Goal: Task Accomplishment & Management: Manage account settings

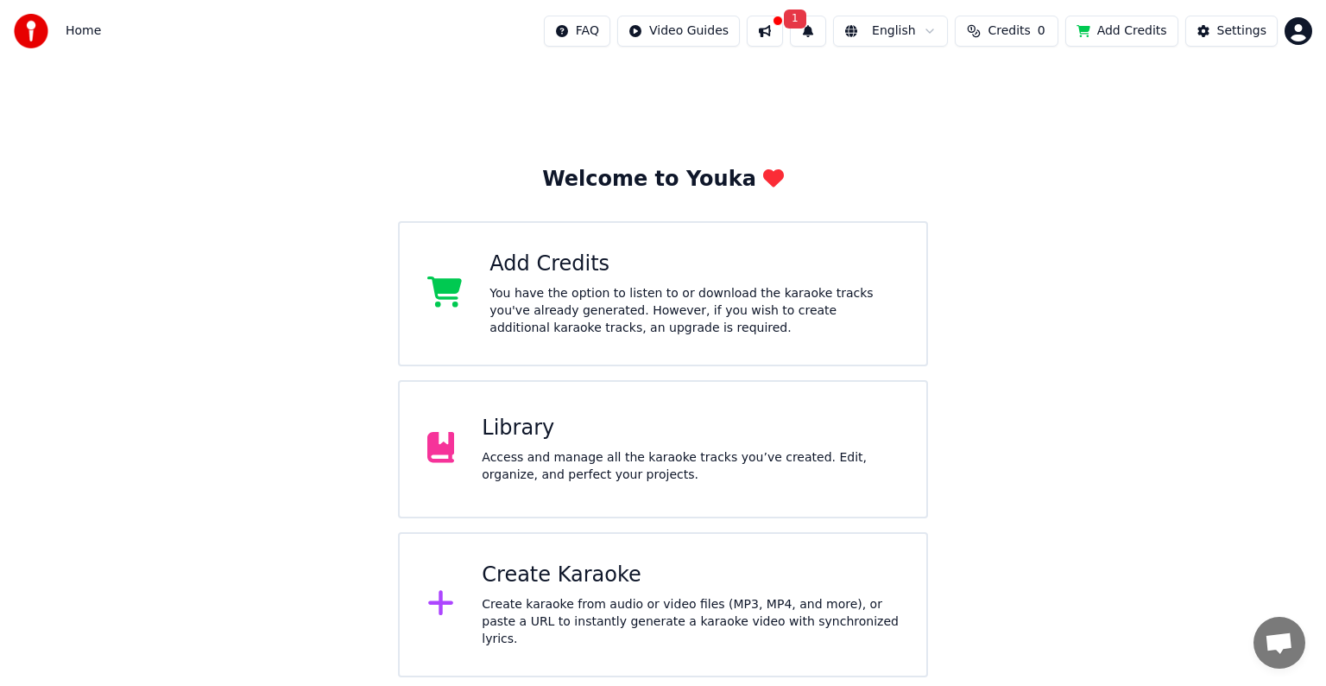
click at [783, 24] on button at bounding box center [765, 31] width 36 height 31
click at [1115, 343] on div "Welcome to Youka Add Credits You have the option to listen to or download the k…" at bounding box center [663, 369] width 1326 height 615
click at [651, 468] on div "Access and manage all the karaoke tracks you’ve created. Edit, organize, and pe…" at bounding box center [690, 466] width 417 height 35
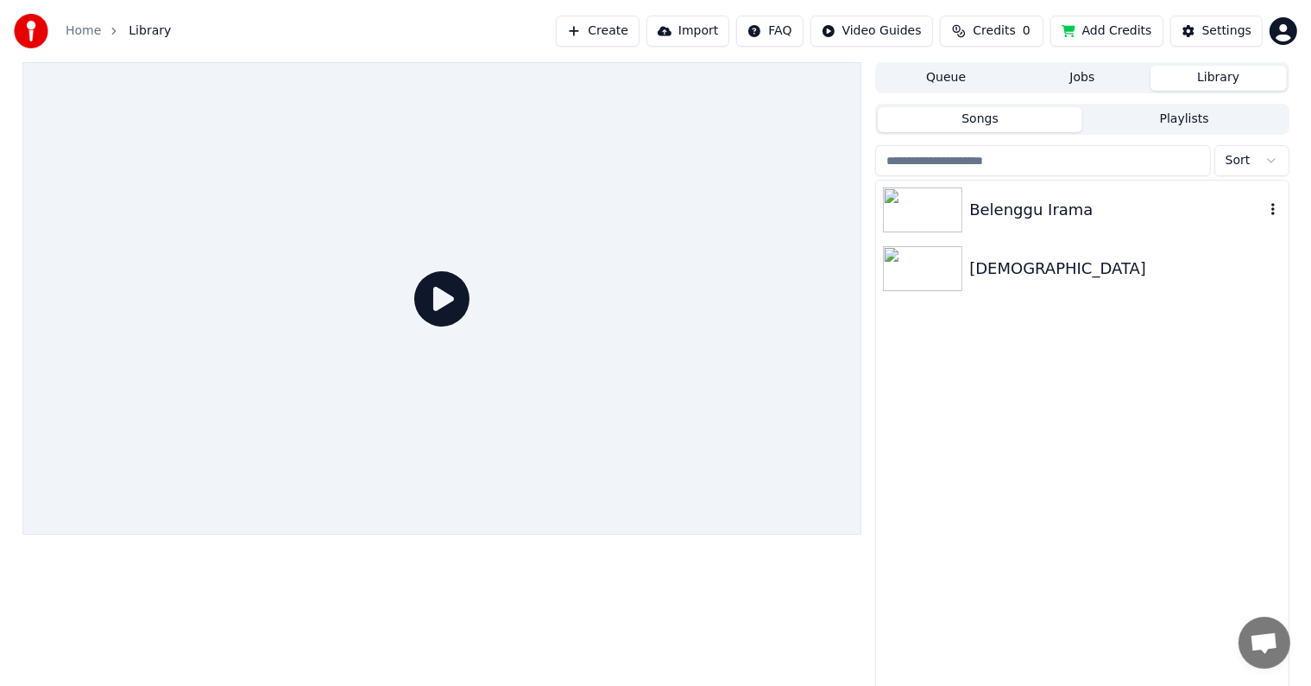
click at [1026, 205] on div "Belenggu Irama" at bounding box center [1117, 210] width 294 height 24
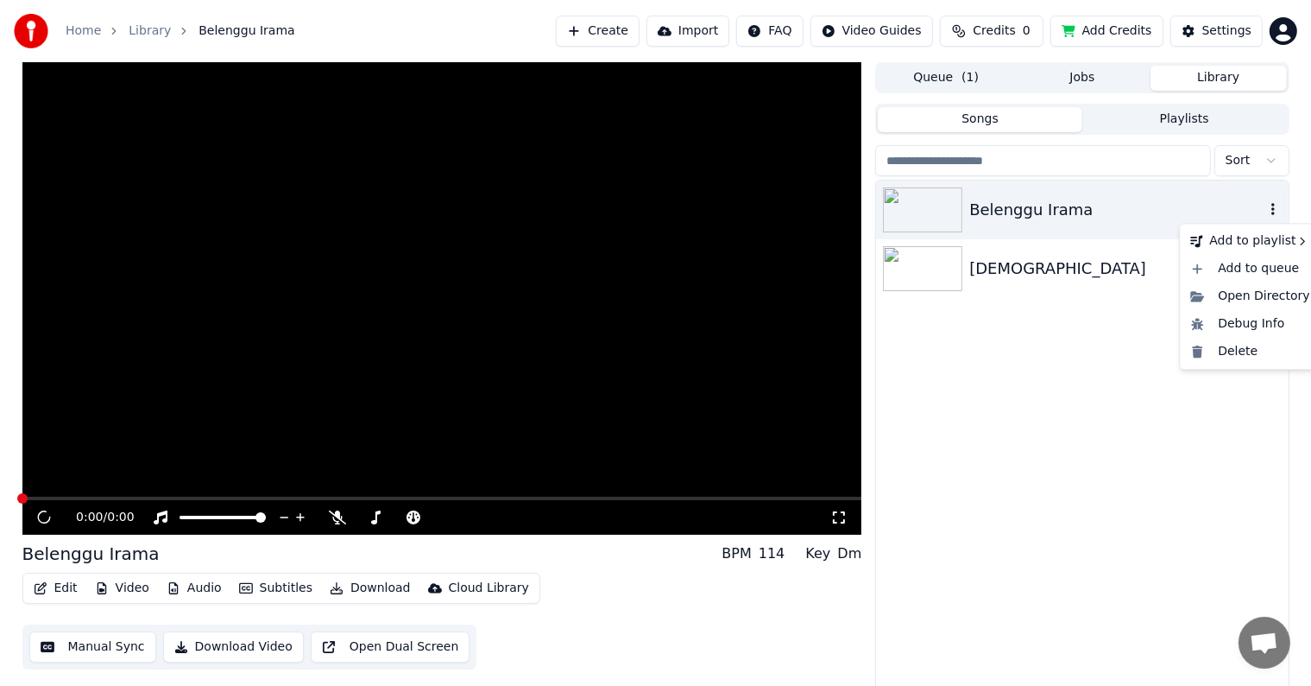
click at [1267, 206] on icon "button" at bounding box center [1273, 209] width 17 height 14
click at [1236, 349] on div "Delete" at bounding box center [1250, 352] width 133 height 28
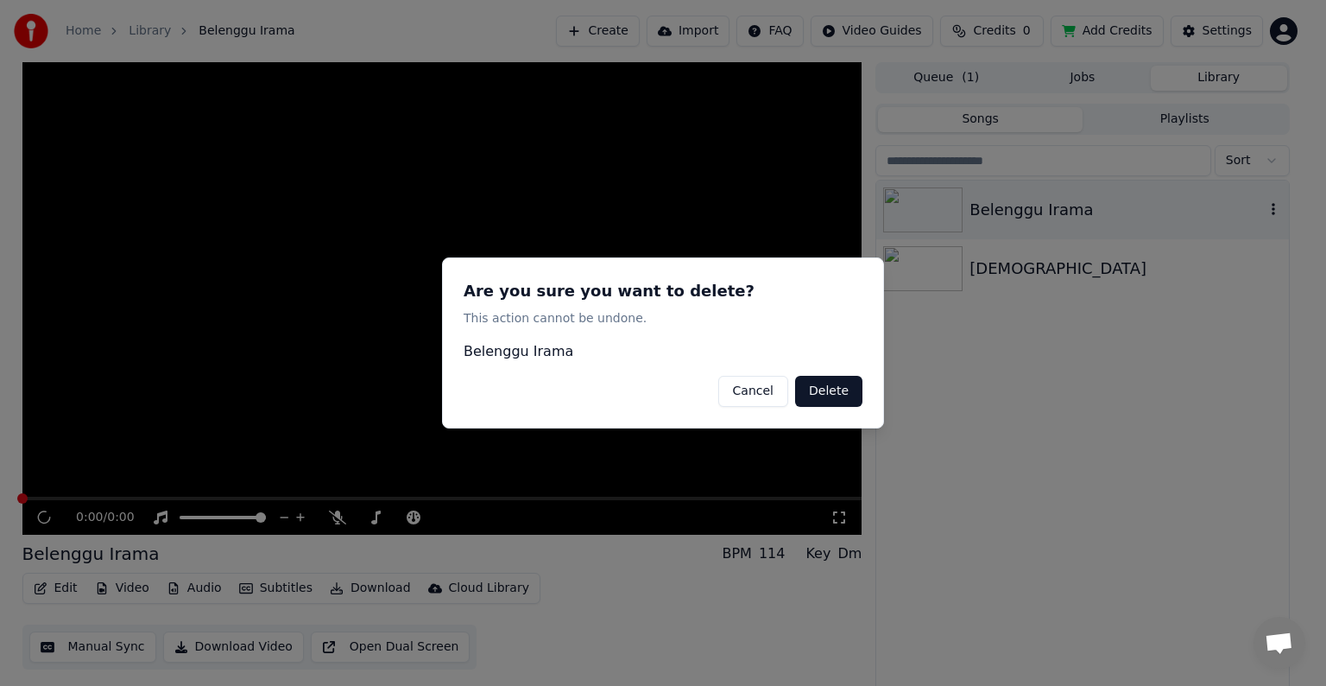
click at [836, 386] on button "Delete" at bounding box center [828, 391] width 67 height 31
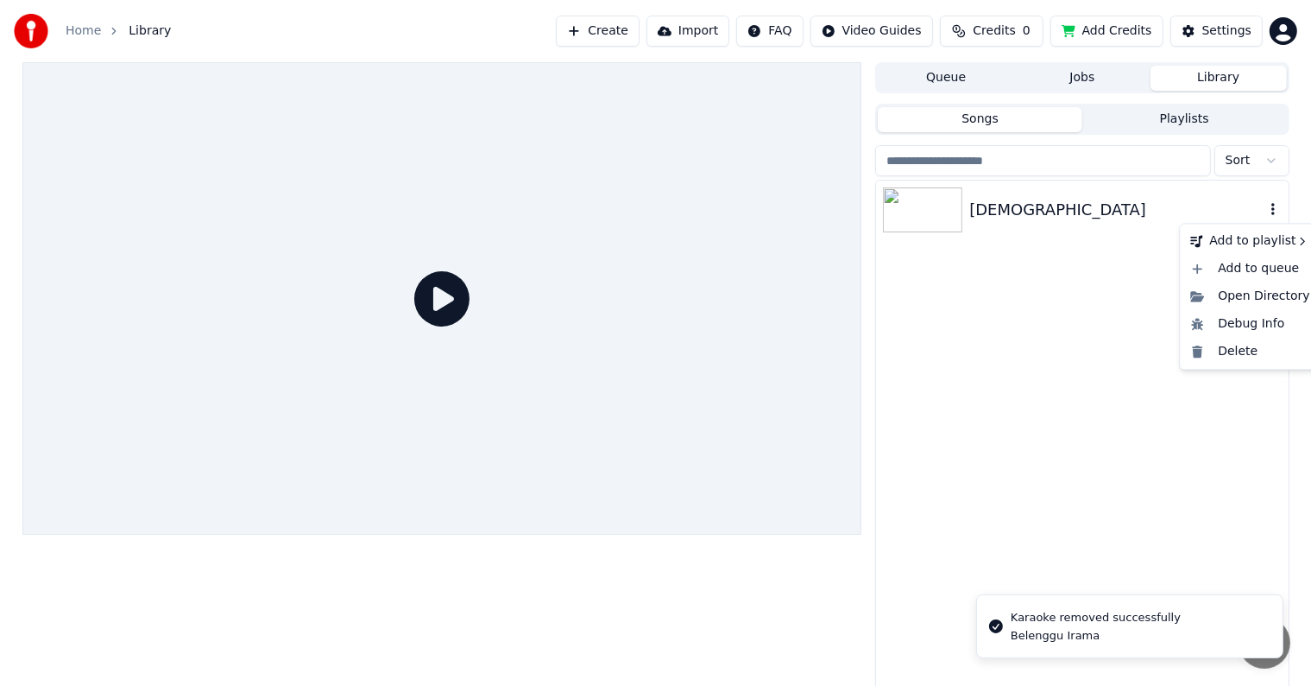
click at [1269, 212] on icon "button" at bounding box center [1273, 209] width 17 height 14
click at [1268, 208] on icon "button" at bounding box center [1273, 209] width 17 height 14
click at [1249, 349] on div "Delete" at bounding box center [1250, 352] width 133 height 28
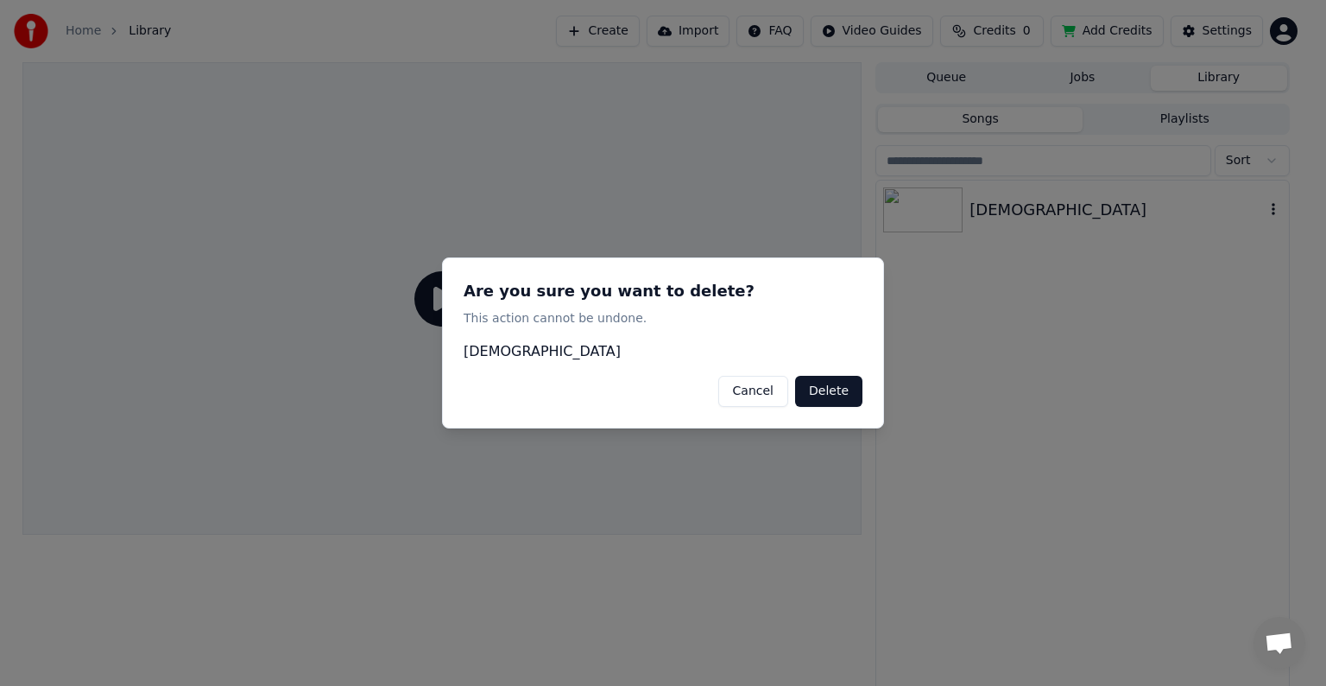
click at [821, 390] on button "Delete" at bounding box center [828, 391] width 67 height 31
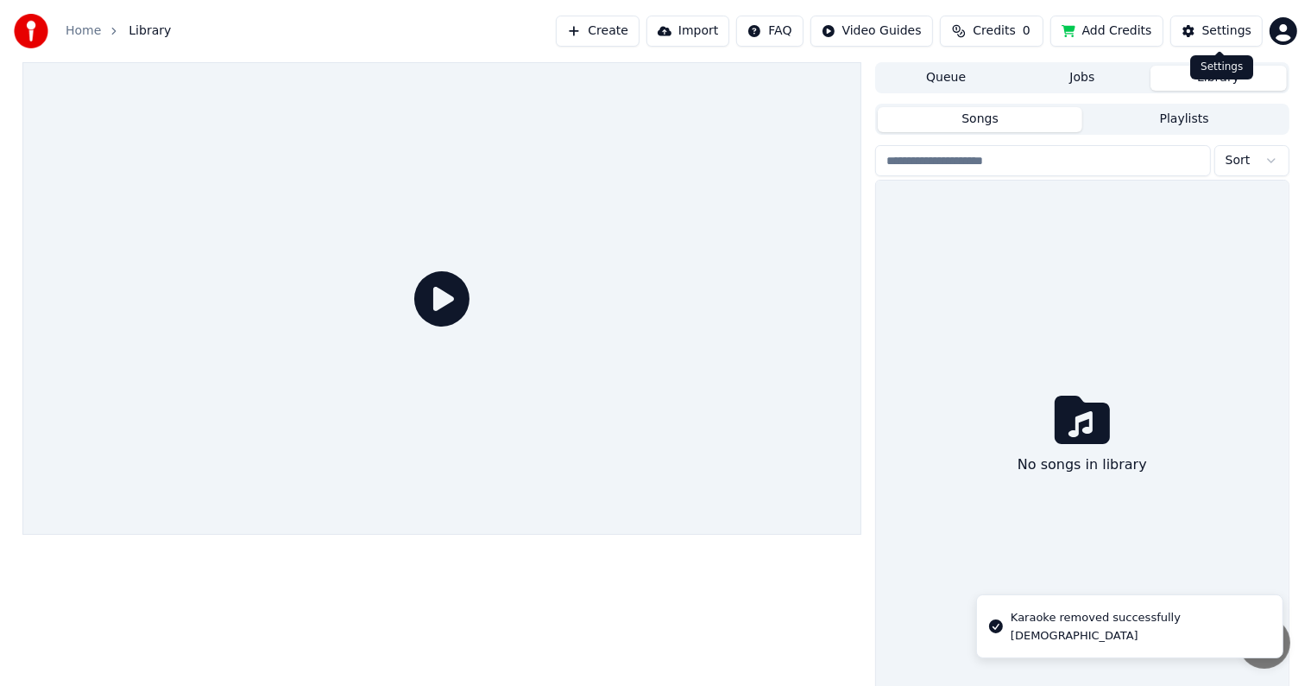
click at [1223, 23] on div "Settings" at bounding box center [1227, 30] width 49 height 17
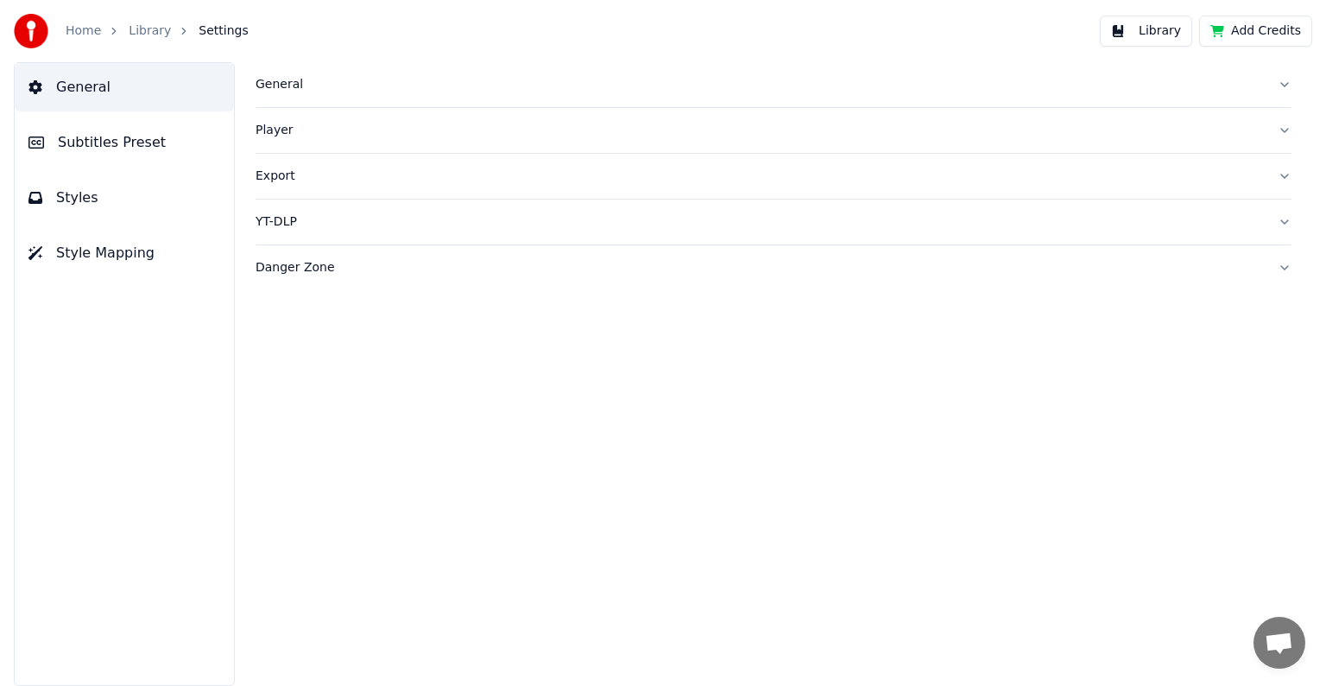
click at [31, 28] on img at bounding box center [31, 31] width 35 height 35
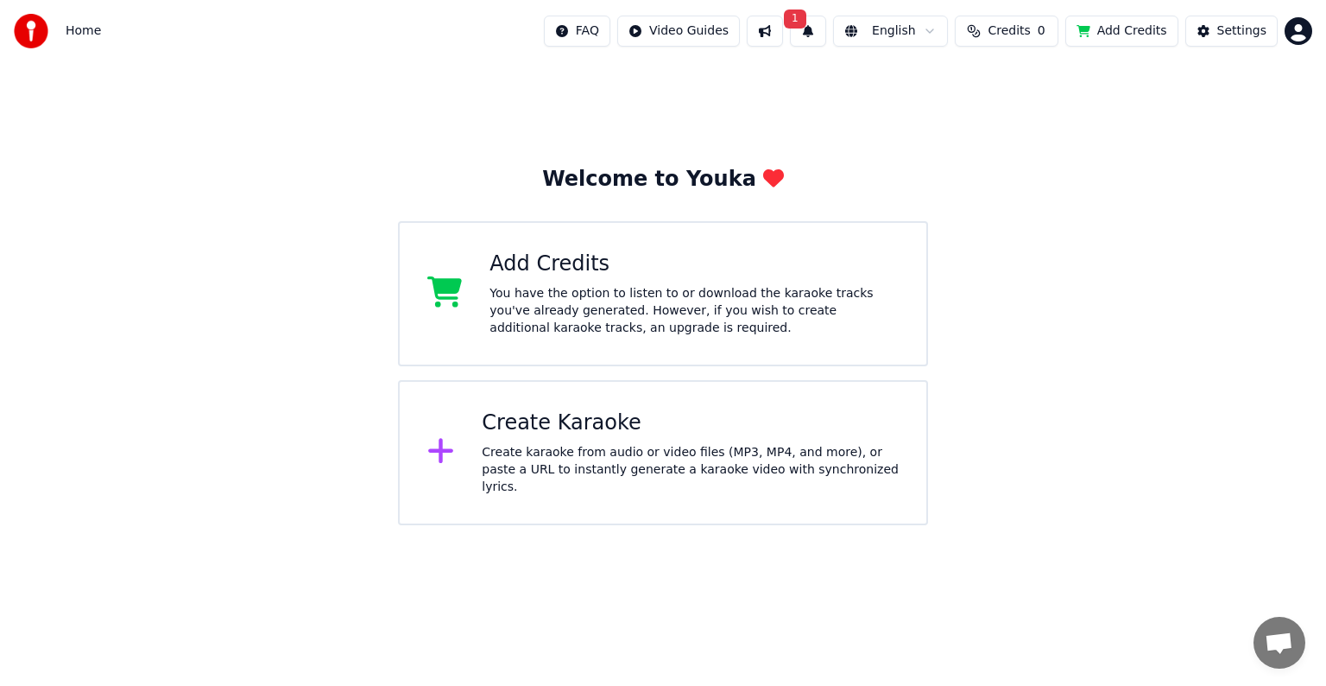
click at [81, 28] on span "Home" at bounding box center [83, 30] width 35 height 17
click at [822, 26] on button "1" at bounding box center [808, 31] width 36 height 31
click at [943, 87] on button "Update" at bounding box center [948, 85] width 73 height 31
click at [716, 432] on div "Create Karaoke" at bounding box center [690, 423] width 417 height 28
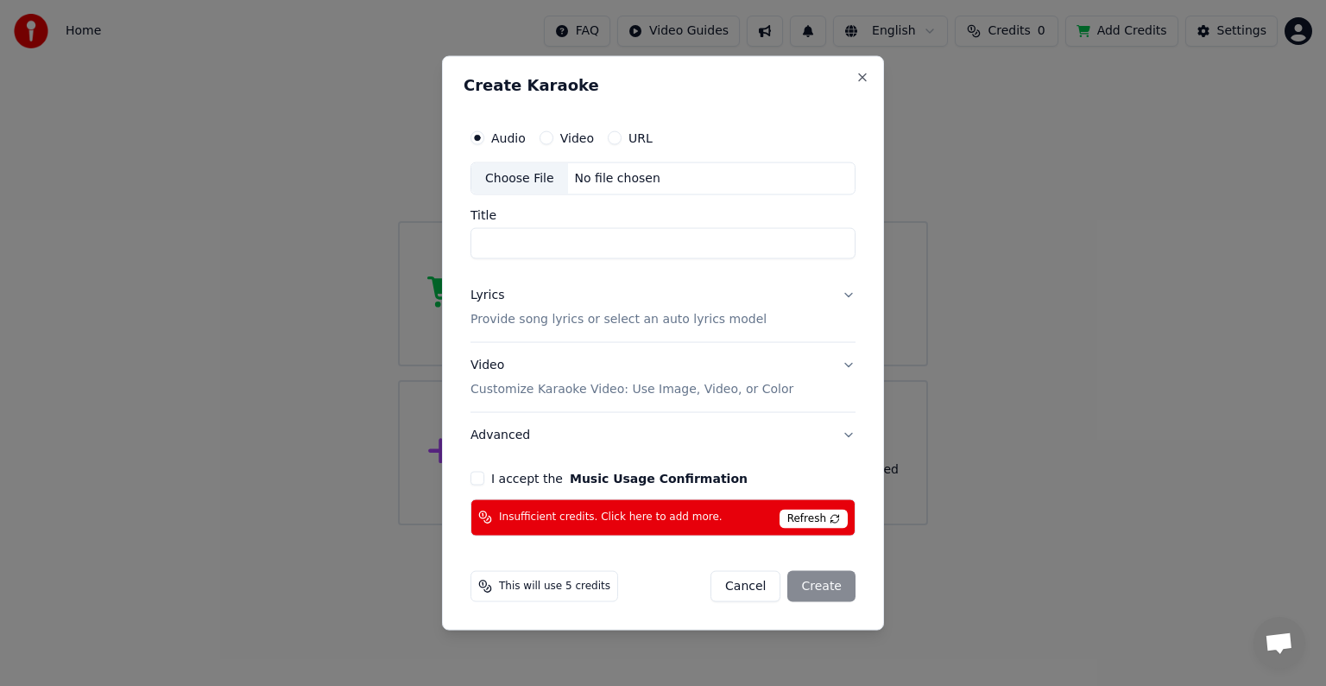
click at [826, 586] on div "Cancel Create" at bounding box center [783, 585] width 145 height 31
click at [756, 576] on button "Cancel" at bounding box center [746, 585] width 70 height 31
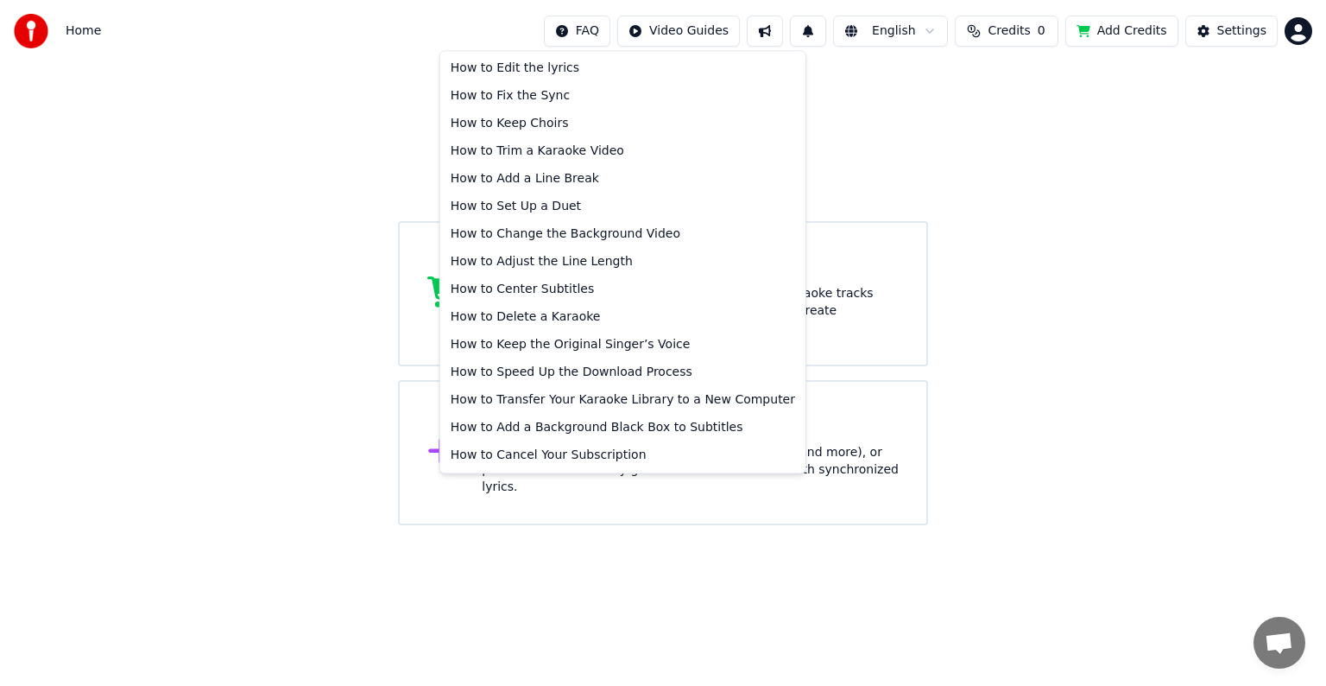
click at [611, 28] on html "Home FAQ Video Guides English Credits 0 Add Credits Settings Welcome to Youka A…" at bounding box center [663, 262] width 1326 height 525
click at [863, 104] on html "Home FAQ Video Guides English Credits 0 Add Credits Settings Welcome to Youka A…" at bounding box center [663, 262] width 1326 height 525
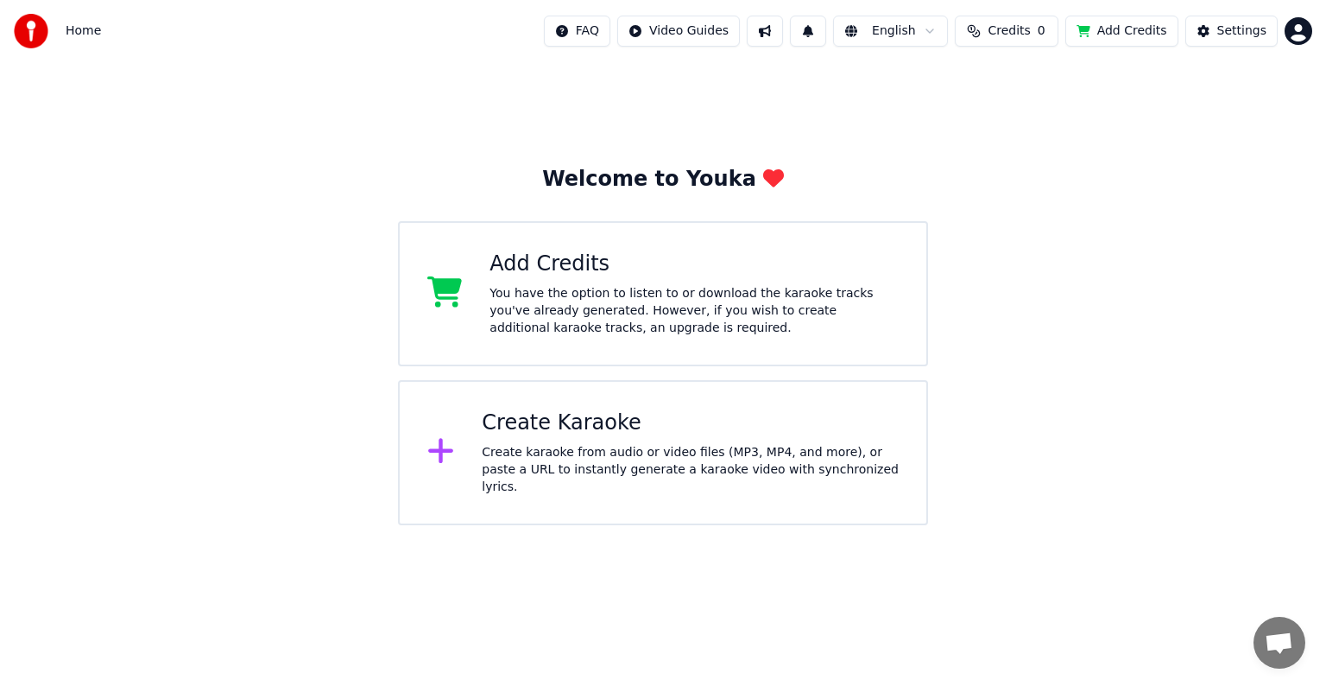
click at [934, 29] on html "Home FAQ Video Guides English Credits 0 Add Credits Settings Welcome to Youka A…" at bounding box center [663, 262] width 1326 height 525
click at [1060, 191] on html "Home FAQ Video Guides English Credits 0 Add Credits Settings Welcome to Youka A…" at bounding box center [663, 262] width 1326 height 525
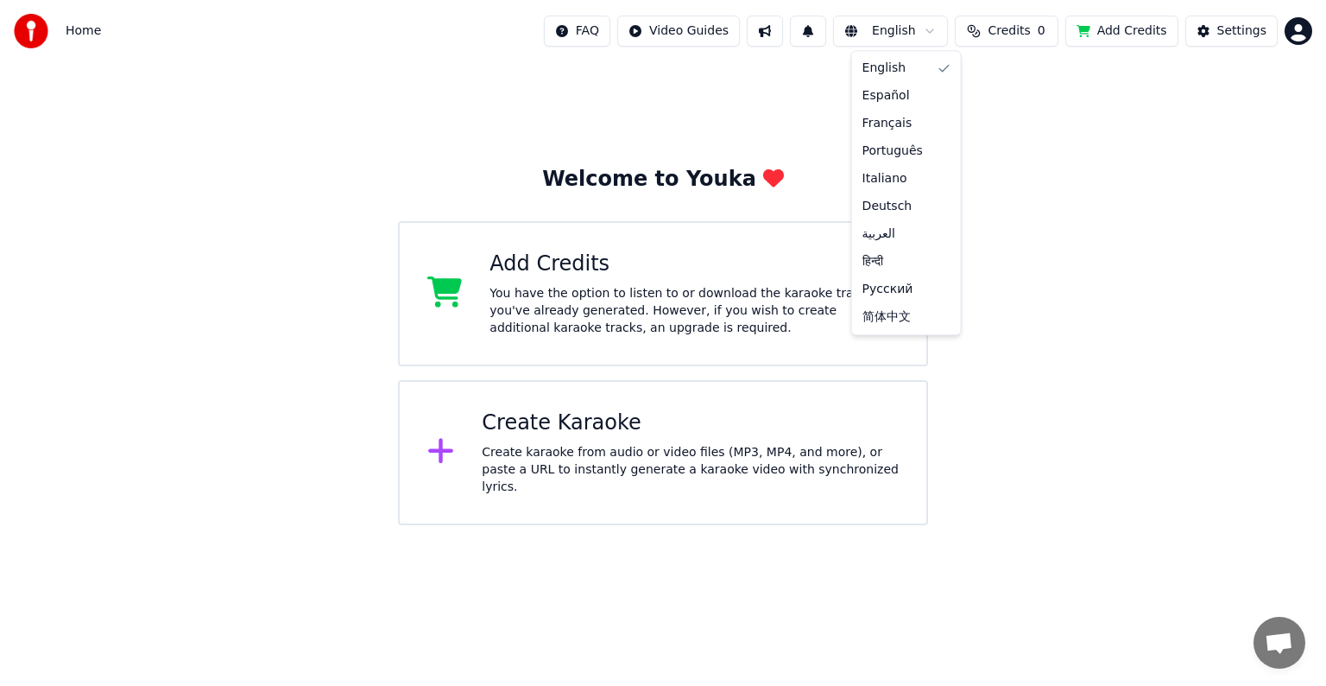
click at [864, 28] on html "Home FAQ Video Guides English Credits 0 Add Credits Settings Welcome to Youka A…" at bounding box center [663, 262] width 1326 height 525
click at [824, 28] on html "Home FAQ Video Guides English Credits 0 Add Credits Settings Welcome to Youka A…" at bounding box center [663, 262] width 1326 height 525
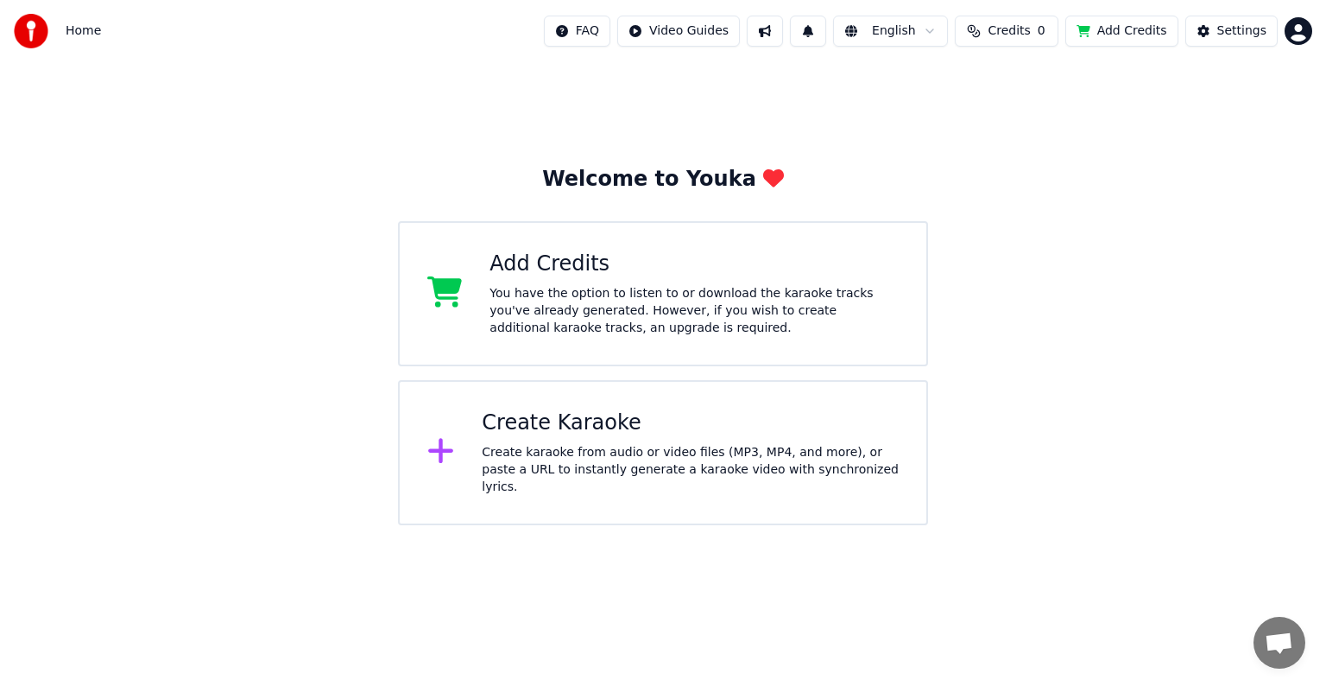
click at [717, 32] on html "Home FAQ Video Guides English Credits 0 Add Credits Settings Welcome to Youka A…" at bounding box center [663, 262] width 1326 height 525
drag, startPoint x: 1143, startPoint y: 90, endPoint x: 1156, endPoint y: 90, distance: 13.0
click at [1144, 90] on html "Home FAQ Video Guides English Credits 0 Add Credits Settings Welcome to Youka A…" at bounding box center [663, 262] width 1326 height 525
click at [1298, 29] on html "Home FAQ Video Guides English Credits 0 Add Credits Settings Welcome to Youka A…" at bounding box center [663, 262] width 1326 height 525
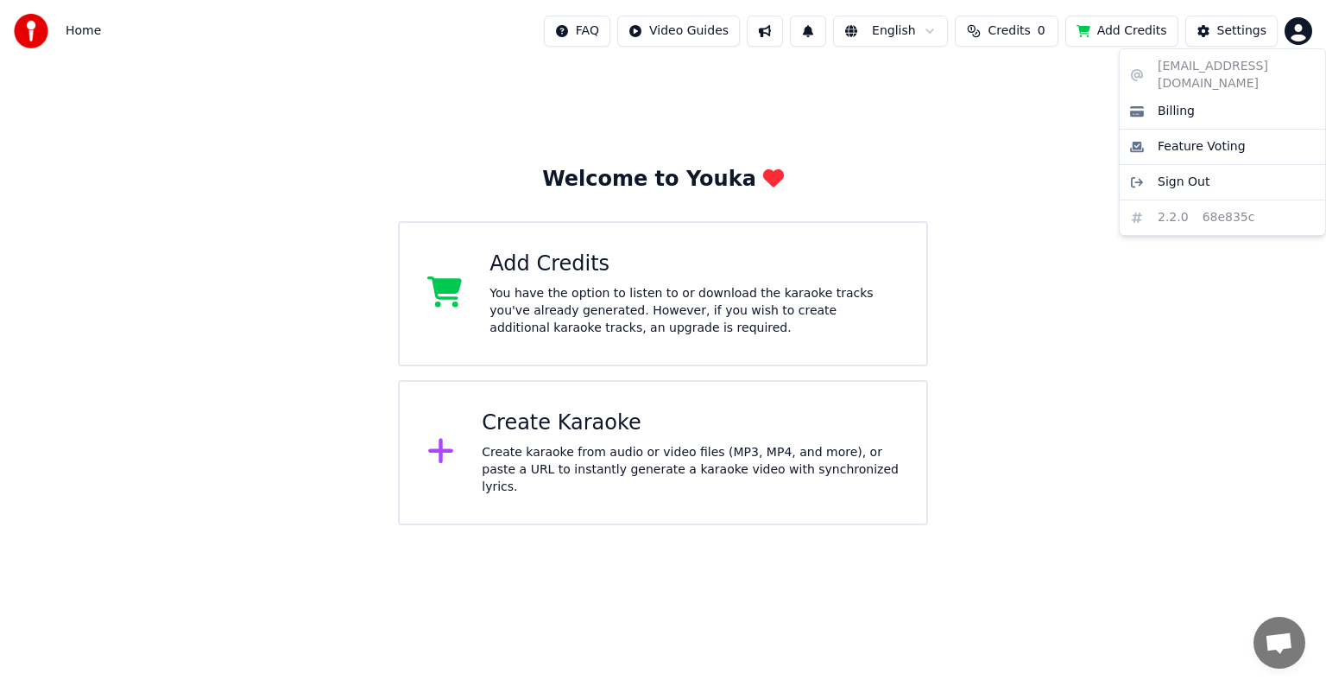
click at [1220, 28] on html "Home FAQ Video Guides English Credits 0 Add Credits Settings Welcome to Youka A…" at bounding box center [663, 262] width 1326 height 525
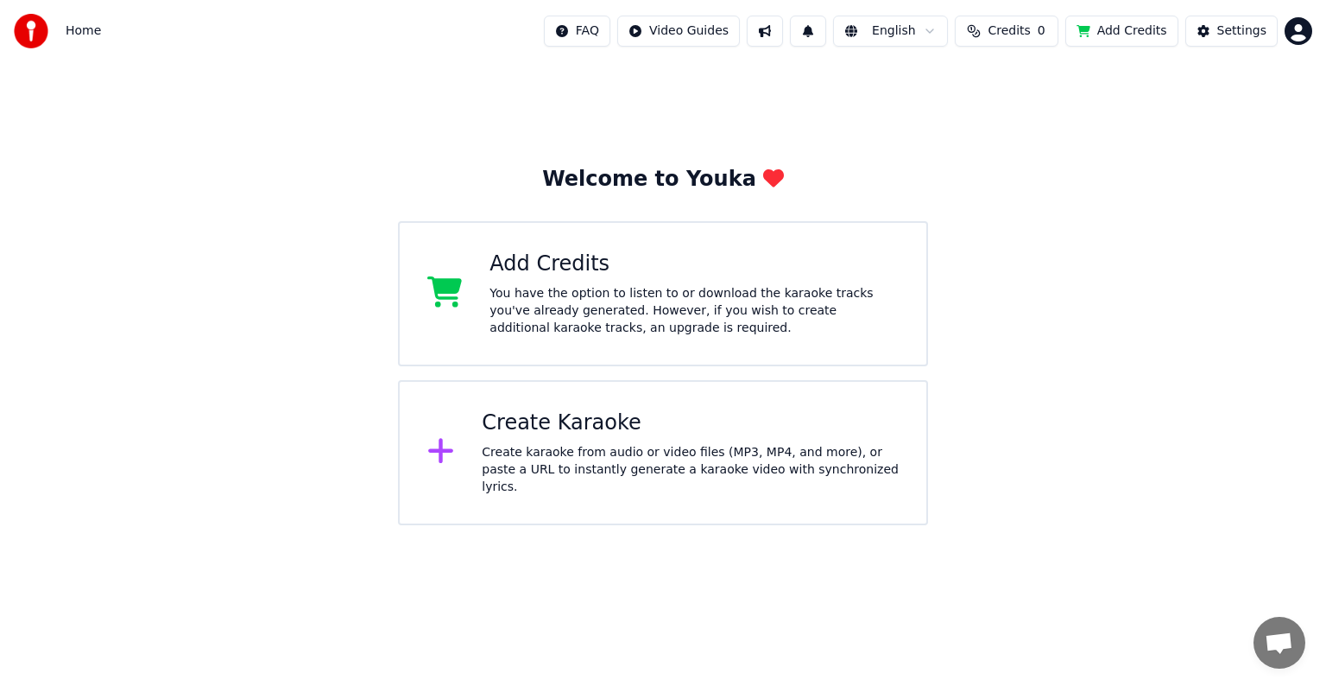
click at [1220, 28] on button "Settings" at bounding box center [1231, 31] width 92 height 31
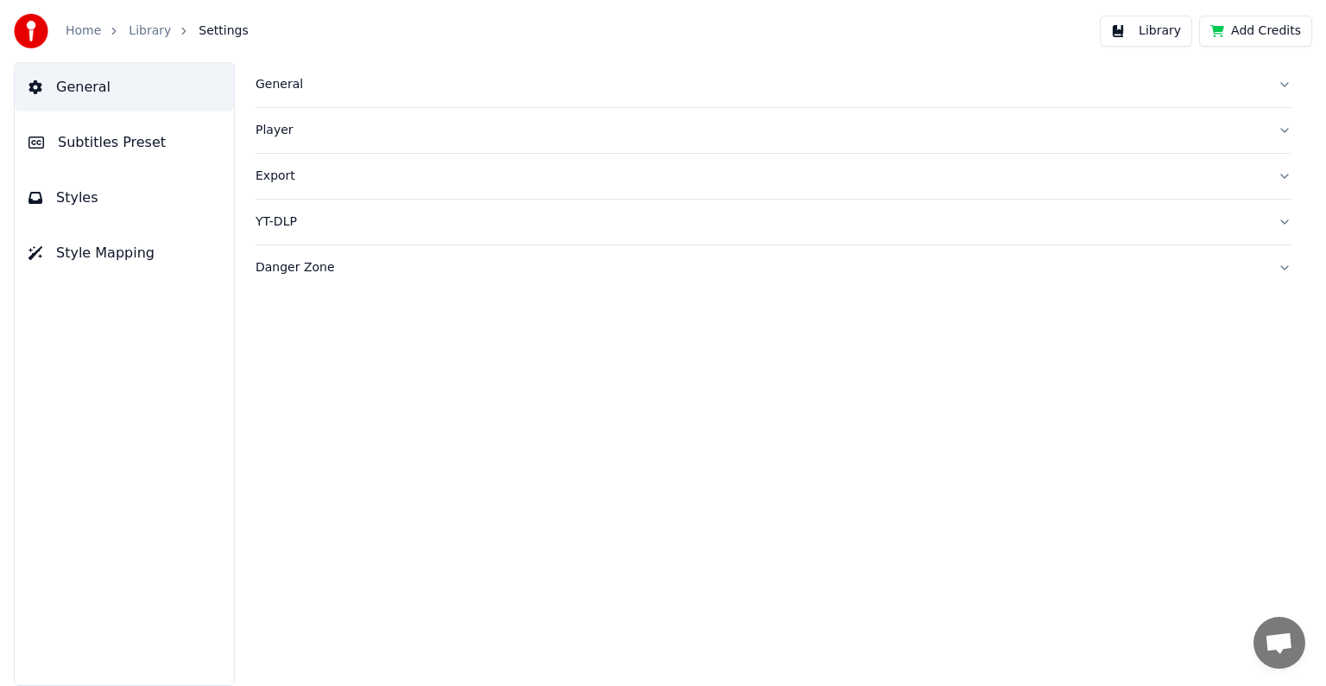
click at [150, 254] on button "Style Mapping" at bounding box center [124, 253] width 219 height 48
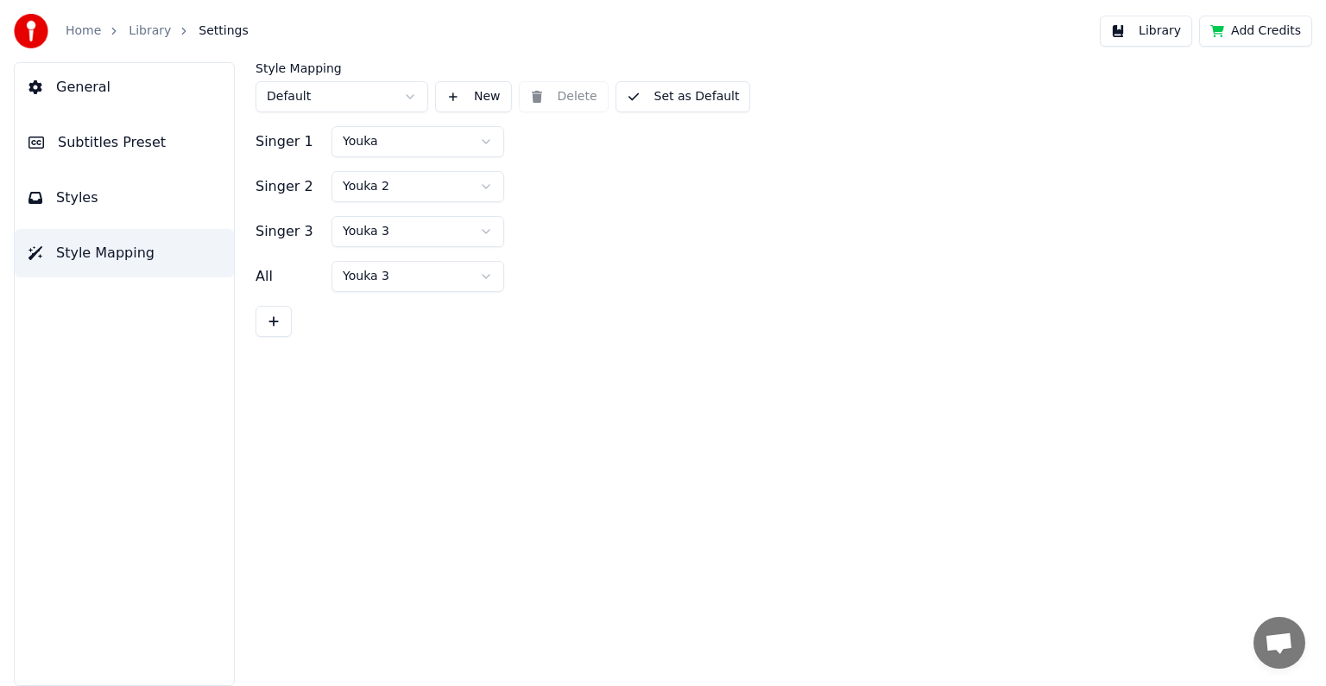
click at [117, 187] on button "Styles" at bounding box center [124, 198] width 219 height 48
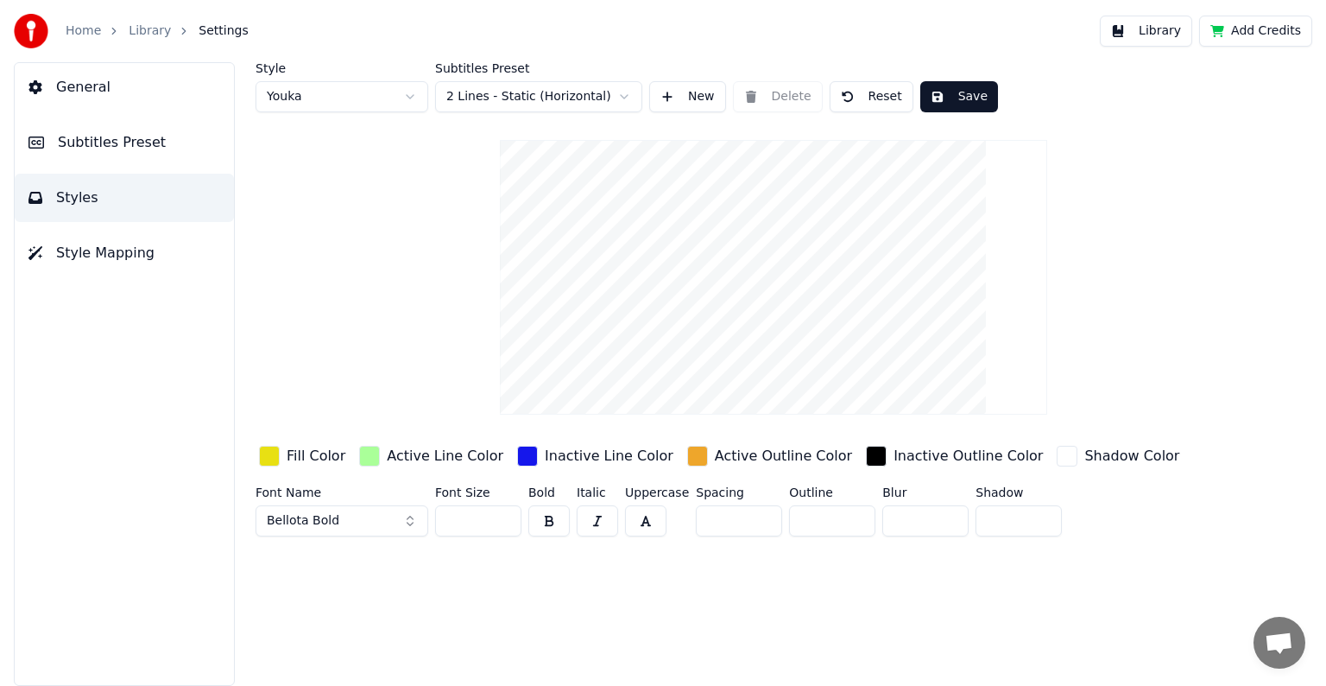
click at [96, 80] on span "General" at bounding box center [83, 87] width 54 height 21
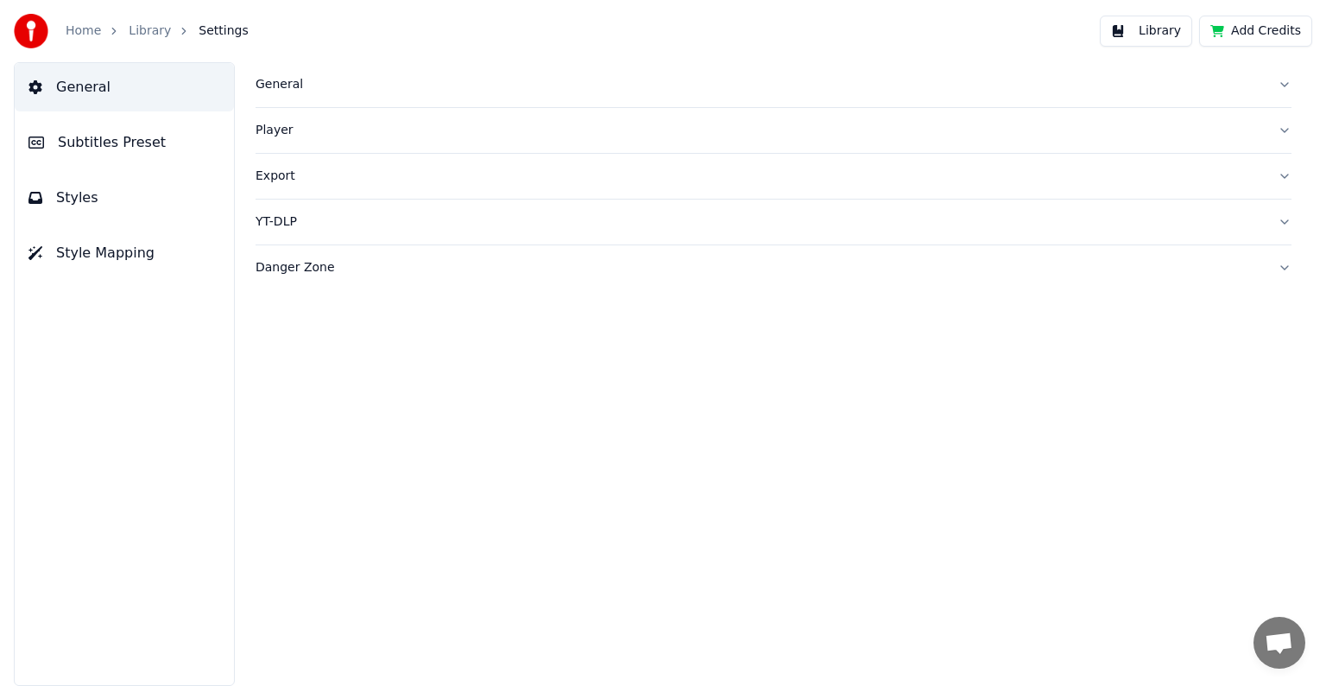
click at [101, 82] on span "General" at bounding box center [83, 87] width 54 height 21
click at [276, 90] on div "General" at bounding box center [760, 84] width 1008 height 17
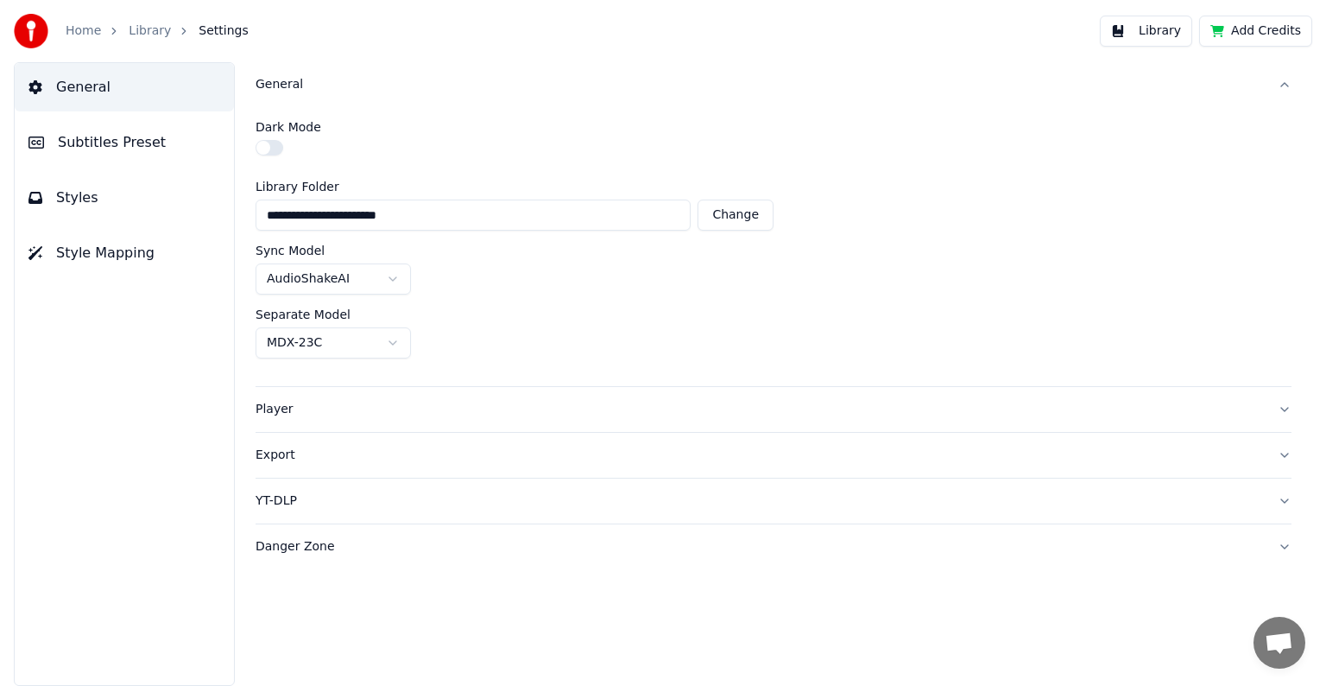
click at [32, 28] on img at bounding box center [31, 31] width 35 height 35
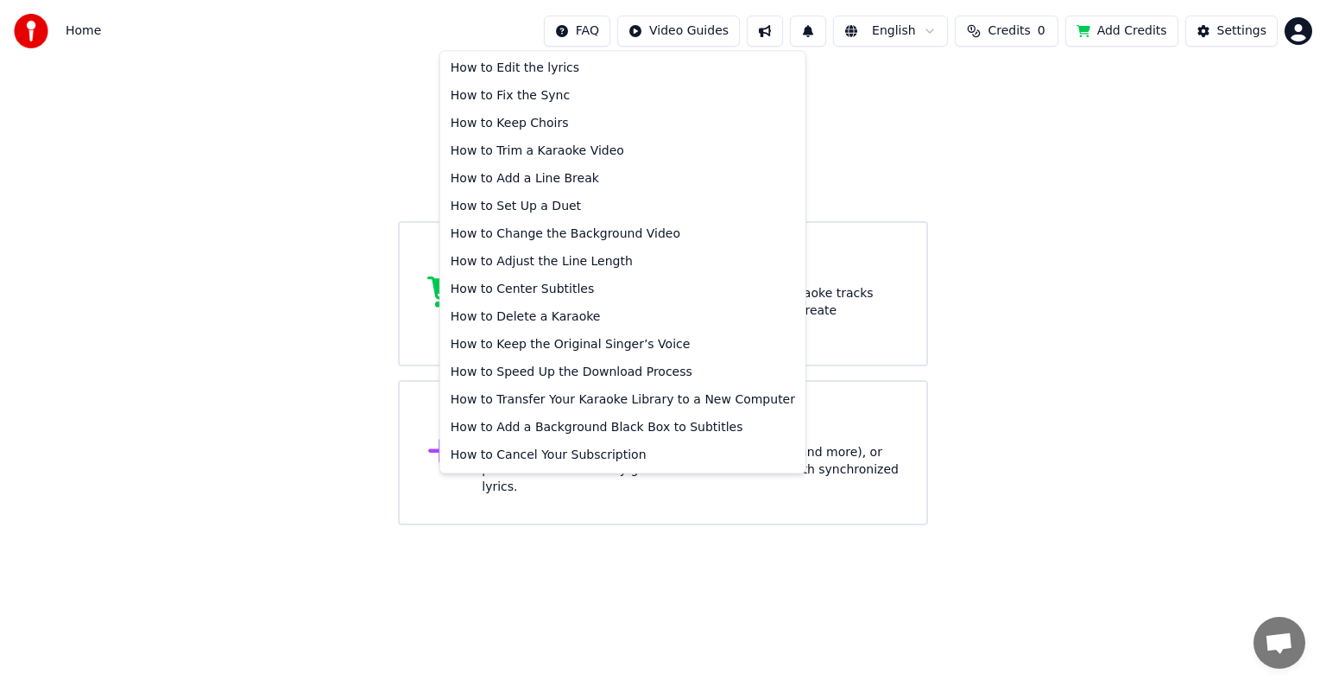
click at [616, 28] on html "Home FAQ Video Guides English Credits 0 Add Credits Settings Welcome to Youka A…" at bounding box center [663, 262] width 1326 height 525
click at [658, 452] on div "How to Cancel Your Subscription" at bounding box center [623, 455] width 358 height 28
